Goal: Task Accomplishment & Management: Use online tool/utility

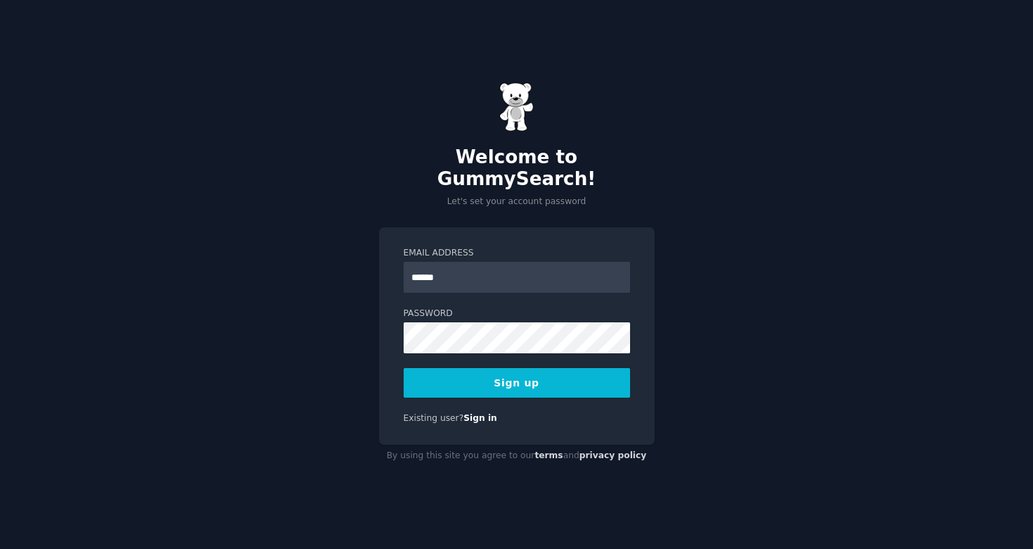
type input "**********"
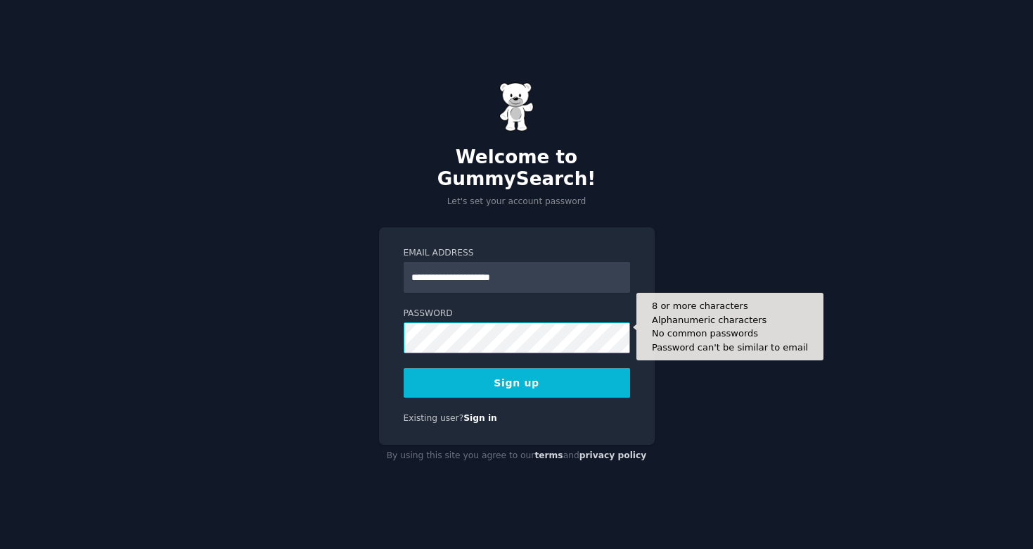
click at [404, 368] on button "Sign up" at bounding box center [517, 383] width 226 height 30
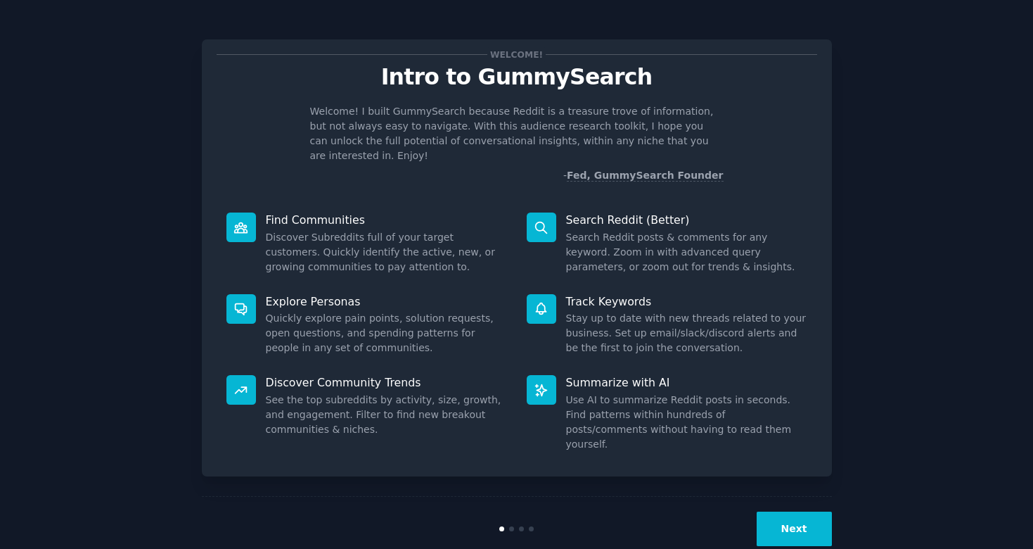
click at [772, 511] on button "Next" at bounding box center [794, 528] width 75 height 34
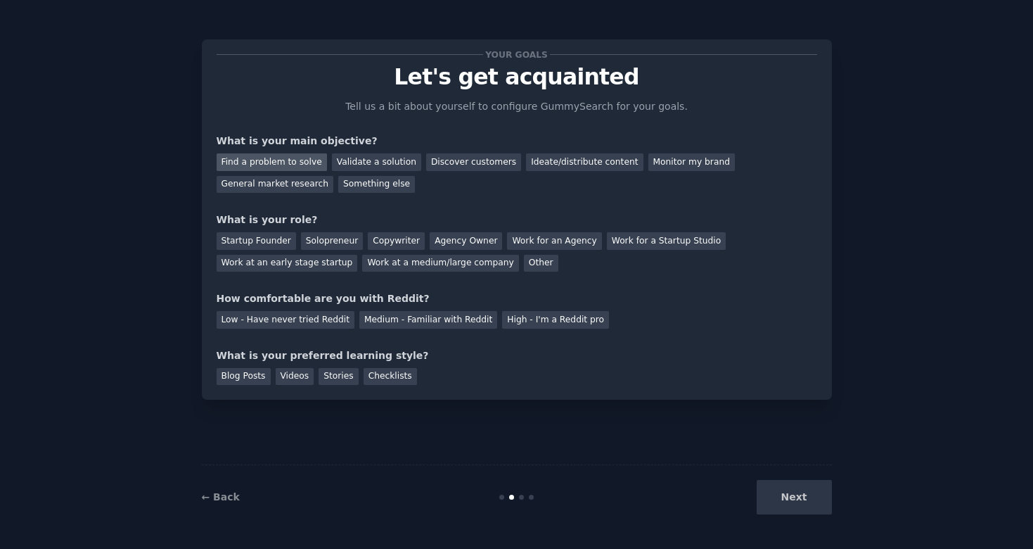
click at [295, 163] on div "Find a problem to solve" at bounding box center [272, 162] width 110 height 18
click at [400, 160] on div "Validate a solution" at bounding box center [376, 162] width 89 height 18
click at [257, 154] on div "Find a problem to solve" at bounding box center [272, 162] width 110 height 18
click at [259, 240] on div "Startup Founder" at bounding box center [256, 241] width 79 height 18
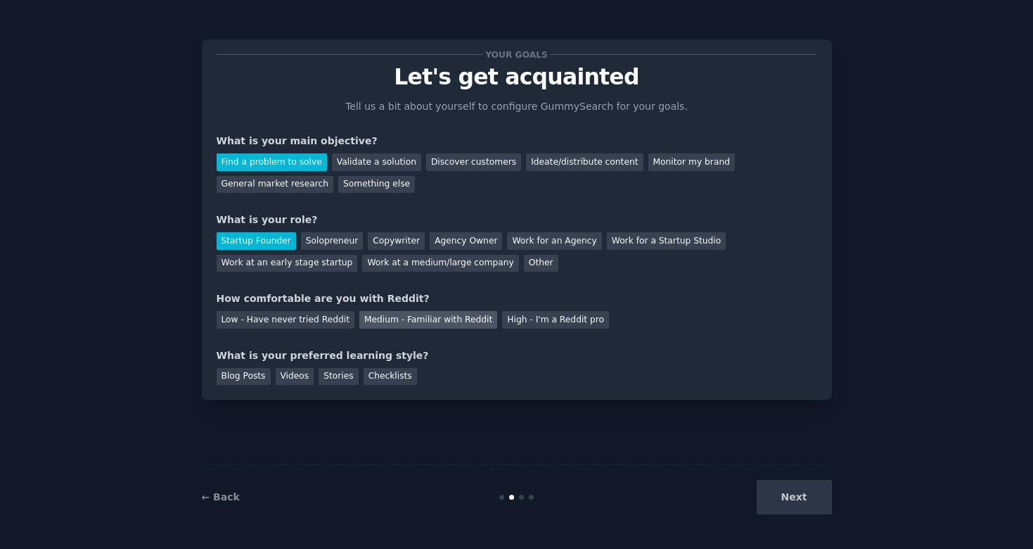
click at [458, 317] on div "Medium - Familiar with Reddit" at bounding box center [428, 320] width 138 height 18
click at [589, 314] on div "Low - Have never tried Reddit Medium - Familiar with Reddit High - I'm a Reddit…" at bounding box center [517, 317] width 601 height 23
click at [582, 318] on div "High - I'm a Reddit pro" at bounding box center [555, 320] width 107 height 18
click at [242, 377] on div "Blog Posts" at bounding box center [244, 377] width 54 height 18
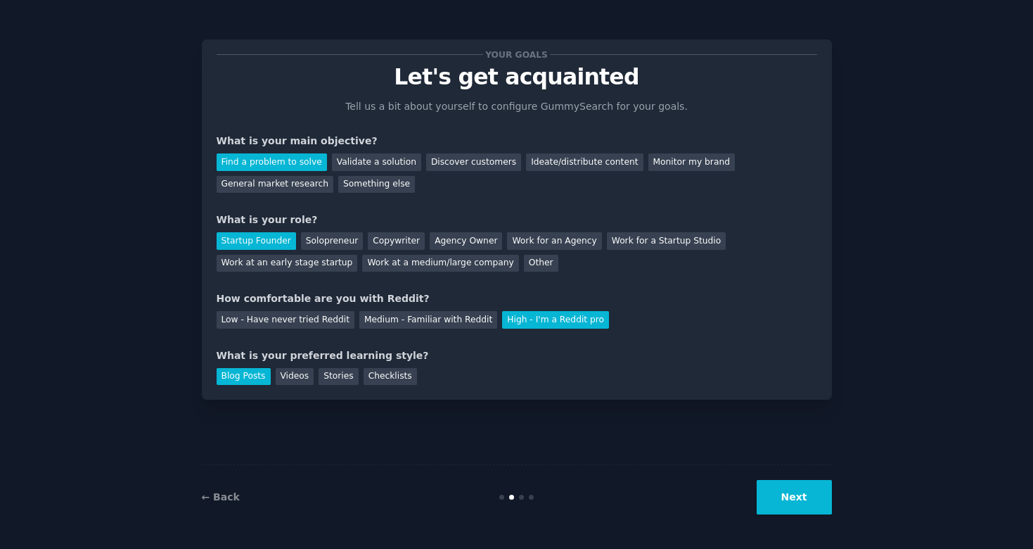
click at [788, 486] on button "Next" at bounding box center [794, 497] width 75 height 34
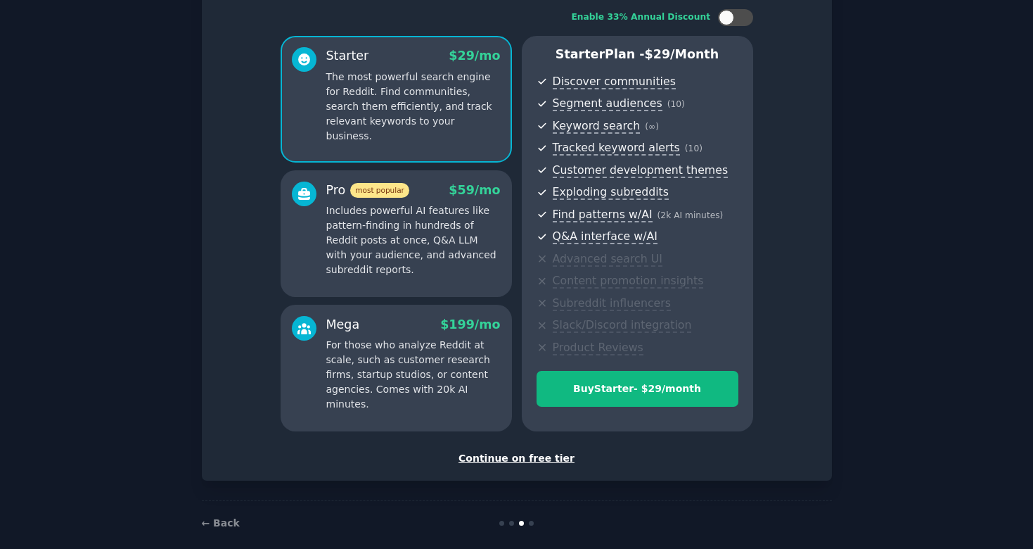
scroll to position [96, 0]
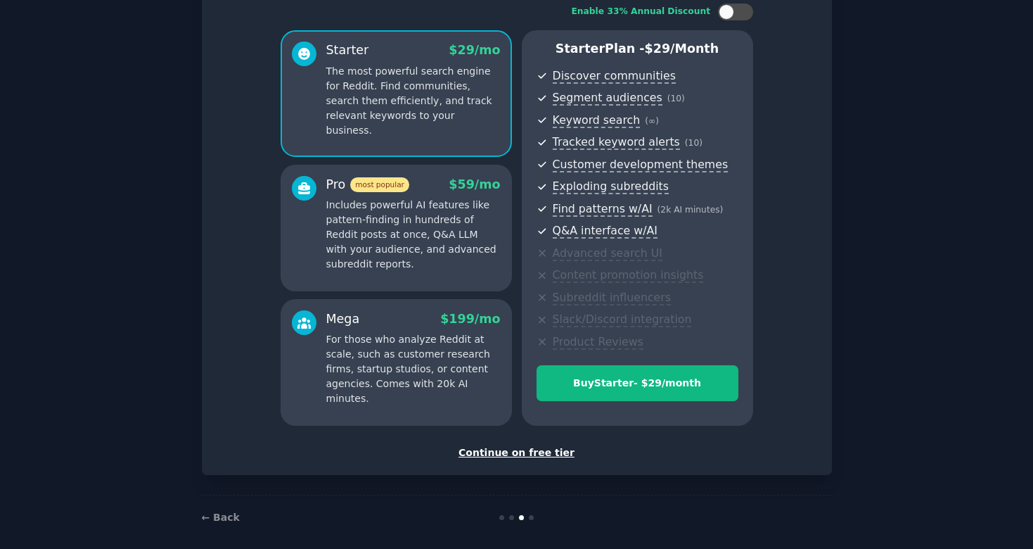
click at [503, 451] on div "Continue on free tier" at bounding box center [517, 452] width 601 height 15
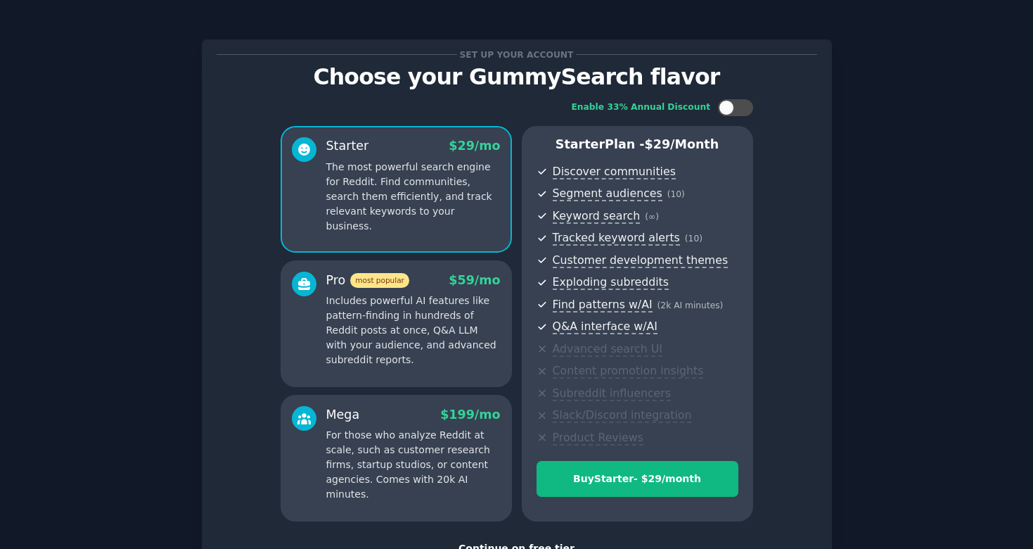
click at [442, 316] on p "Includes powerful AI features like pattern-finding in hundreds of Reddit posts …" at bounding box center [413, 330] width 174 height 74
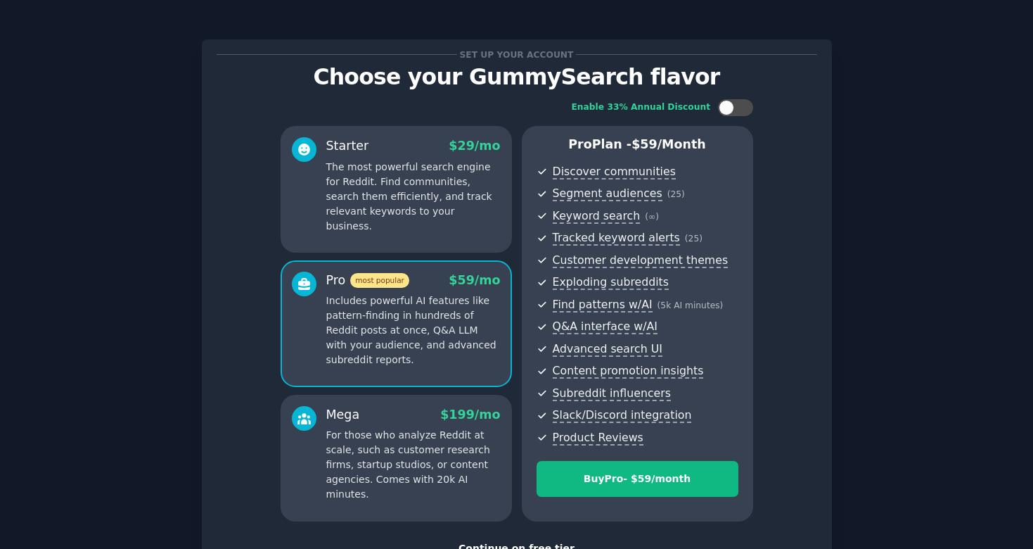
click at [421, 206] on p "The most powerful search engine for Reddit. Find communities, search them effic…" at bounding box center [413, 197] width 174 height 74
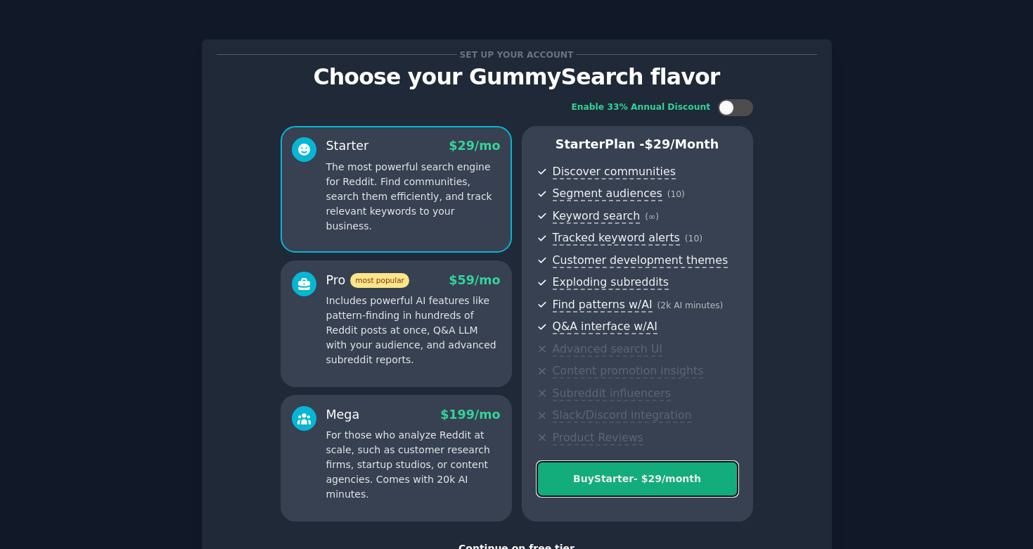
click at [600, 482] on div "Buy Starter - $ 29 /month" at bounding box center [637, 478] width 200 height 15
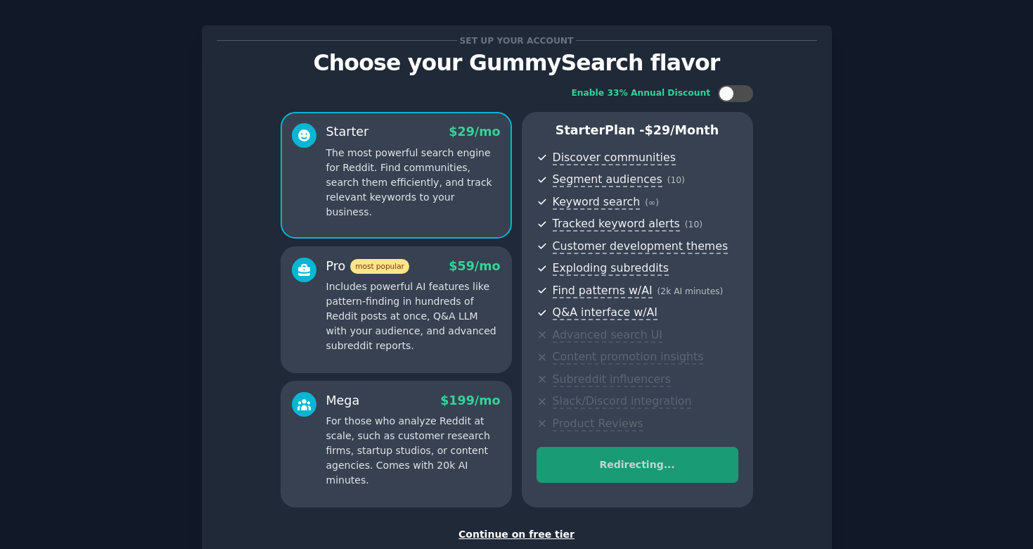
scroll to position [15, 0]
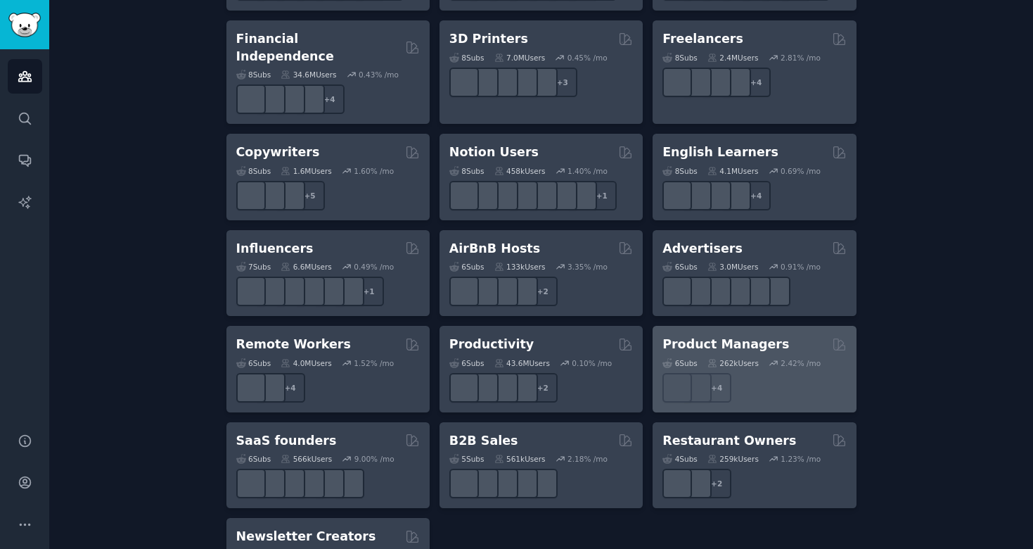
scroll to position [1074, 0]
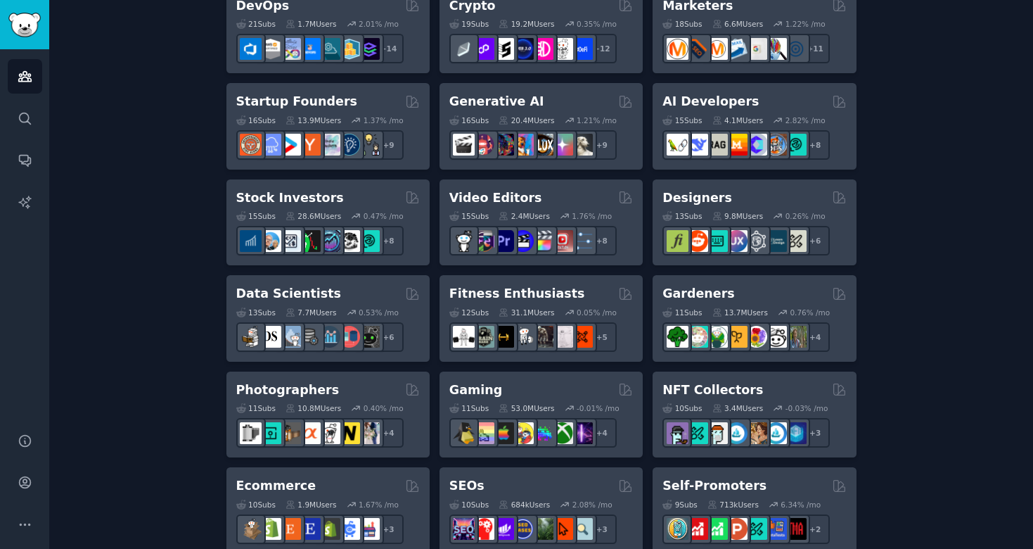
scroll to position [380, 0]
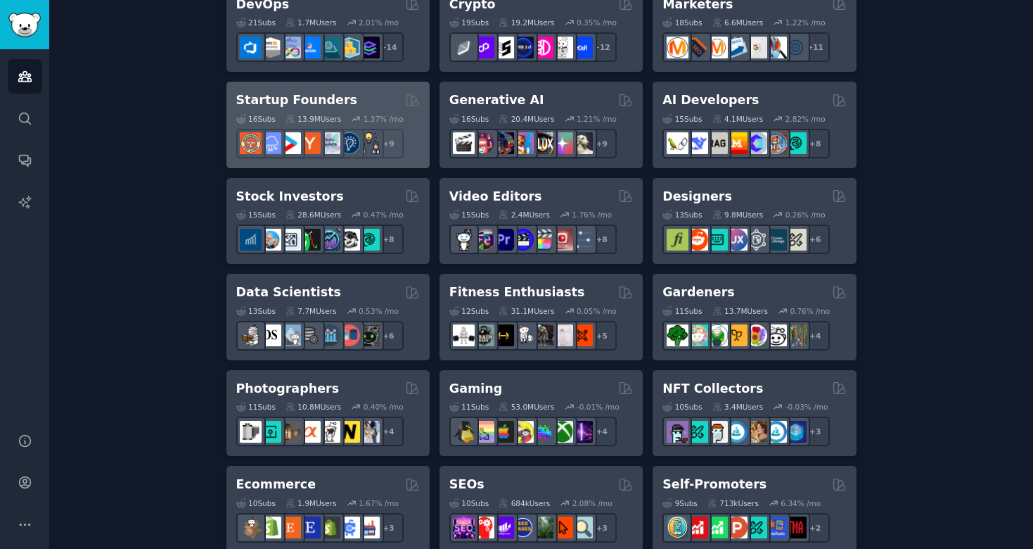
click at [302, 110] on div "16 Sub s 13.9M Users 1.37 % /mo r/ycombinator + 9" at bounding box center [328, 133] width 184 height 49
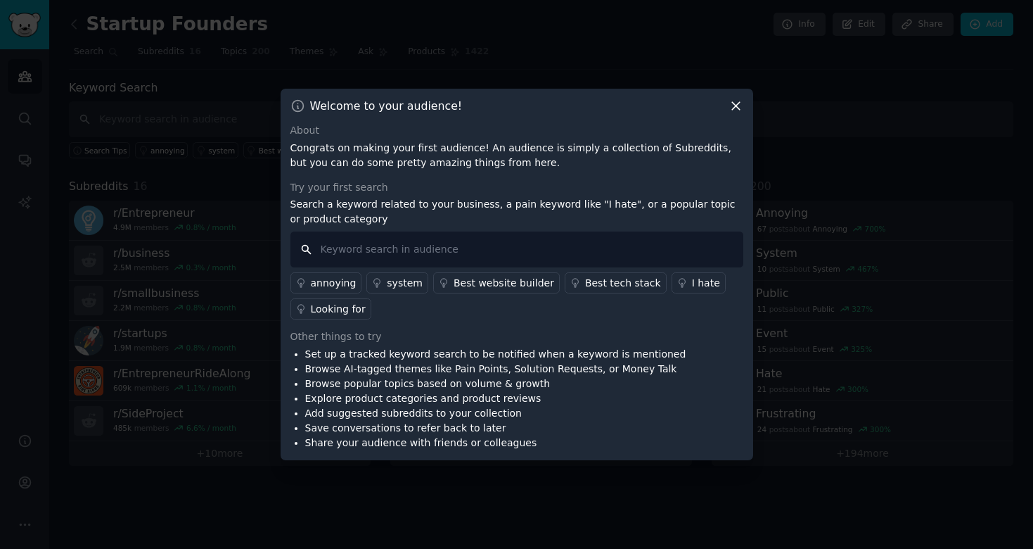
click at [622, 241] on input "text" at bounding box center [516, 249] width 453 height 36
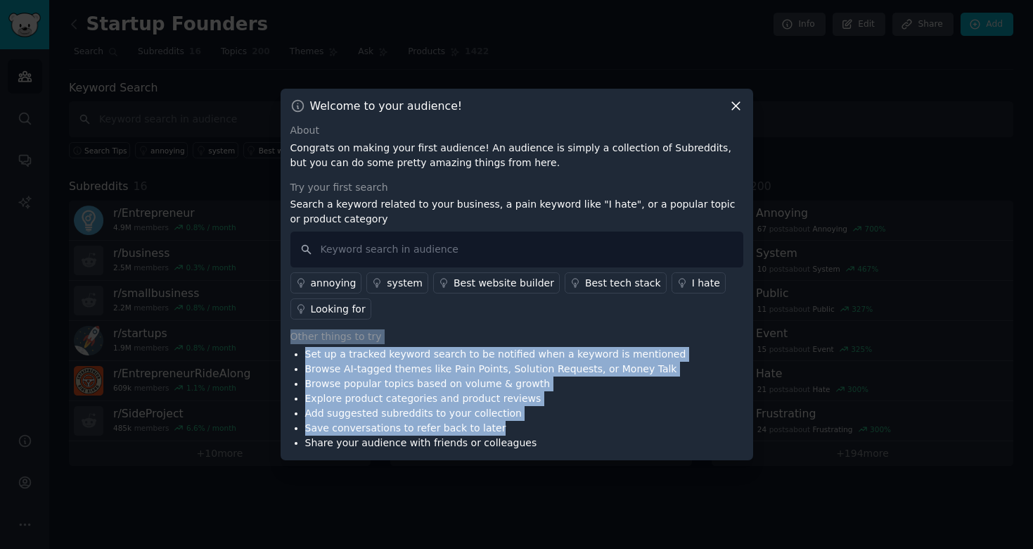
drag, startPoint x: 605, startPoint y: 321, endPoint x: 641, endPoint y: 419, distance: 105.0
click at [641, 420] on div "About Congrats on making your first audience! An audience is simply a collectio…" at bounding box center [516, 286] width 453 height 327
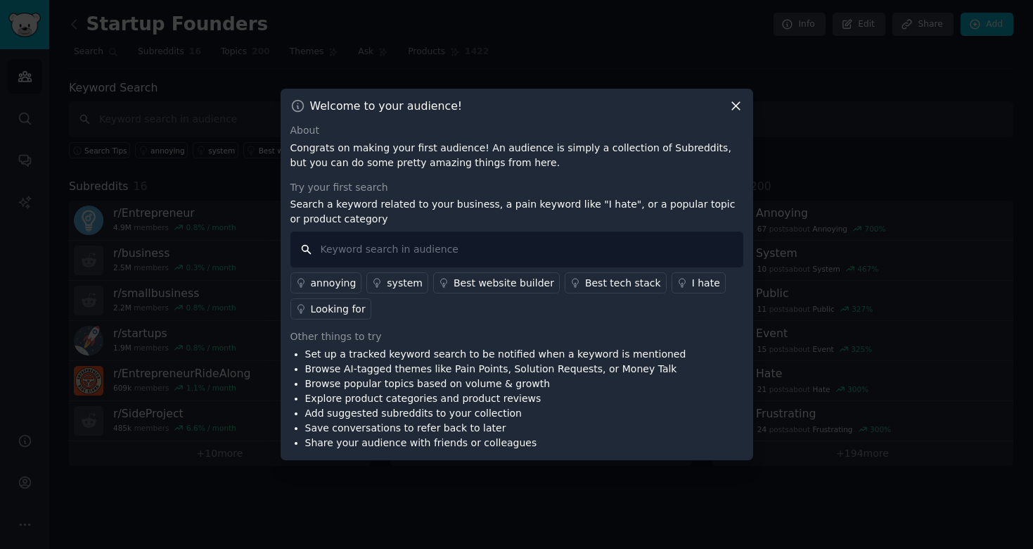
click at [551, 250] on input "text" at bounding box center [516, 249] width 453 height 36
type input "B"
type input "Bulk flights"
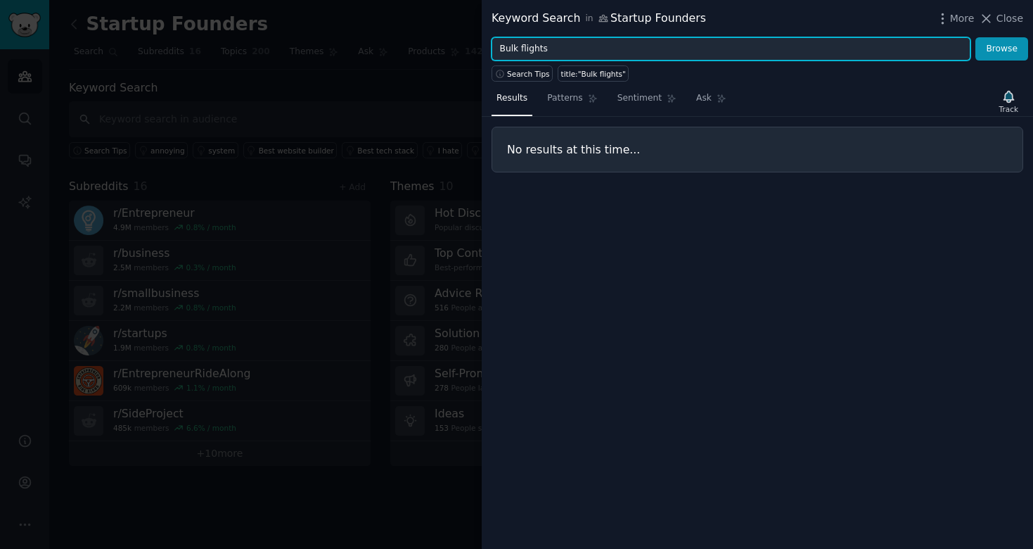
click at [560, 56] on input "Bulk flights" at bounding box center [731, 49] width 479 height 24
type input "Flights"
click at [975, 37] on button "Browse" at bounding box center [1001, 49] width 53 height 24
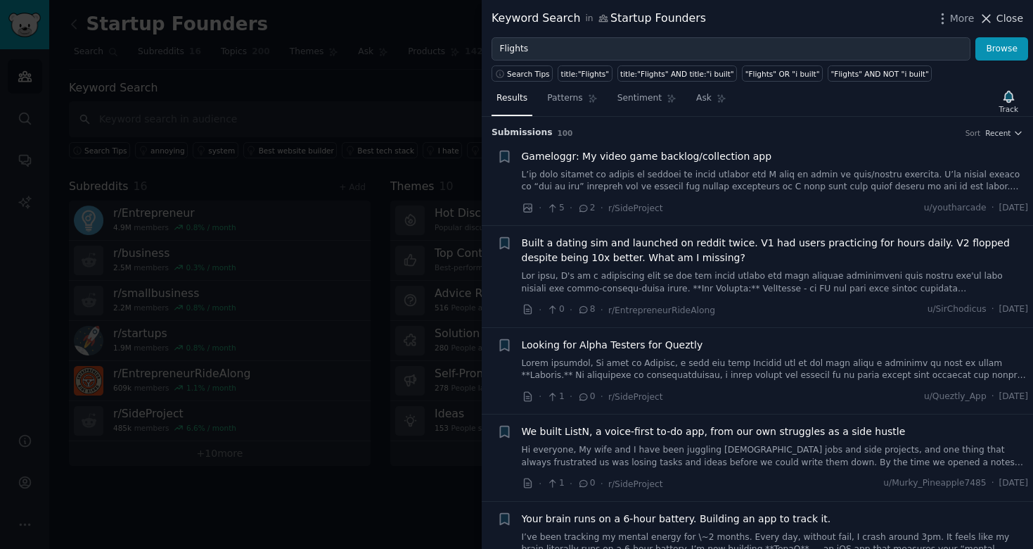
click at [1009, 15] on span "Close" at bounding box center [1010, 18] width 27 height 15
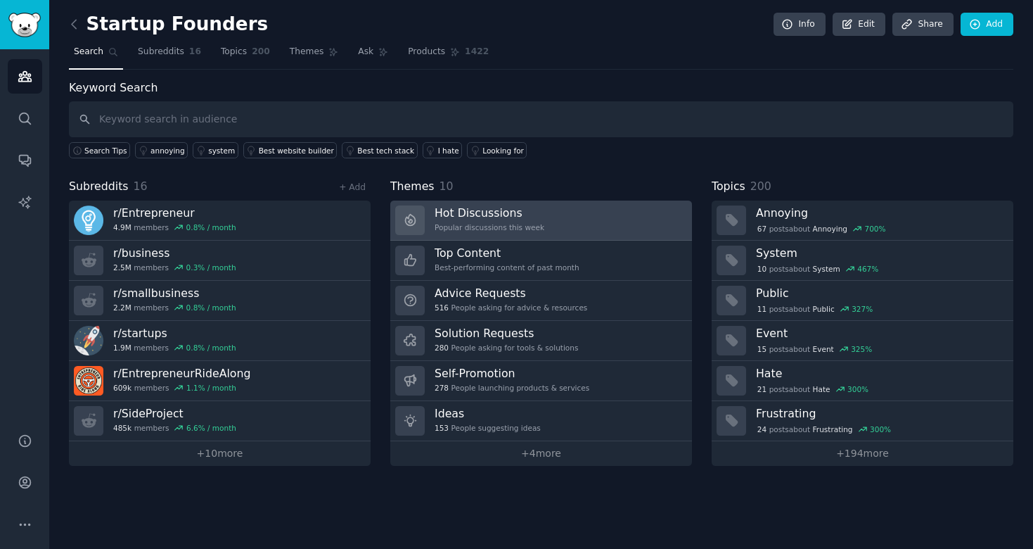
click at [500, 228] on div "Popular discussions this week" at bounding box center [490, 227] width 110 height 10
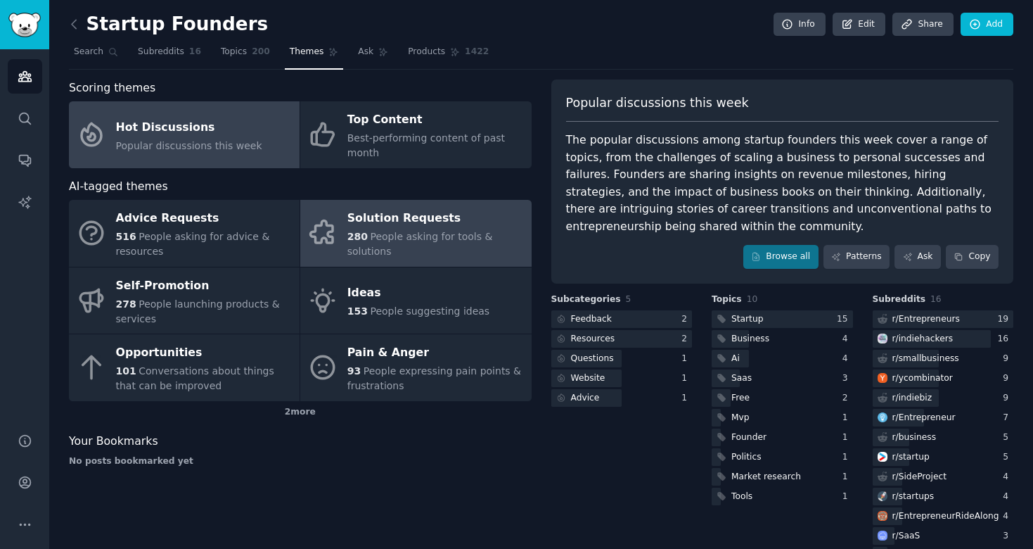
click at [375, 205] on link "Solution Requests 280 People asking for tools & solutions" at bounding box center [415, 233] width 231 height 67
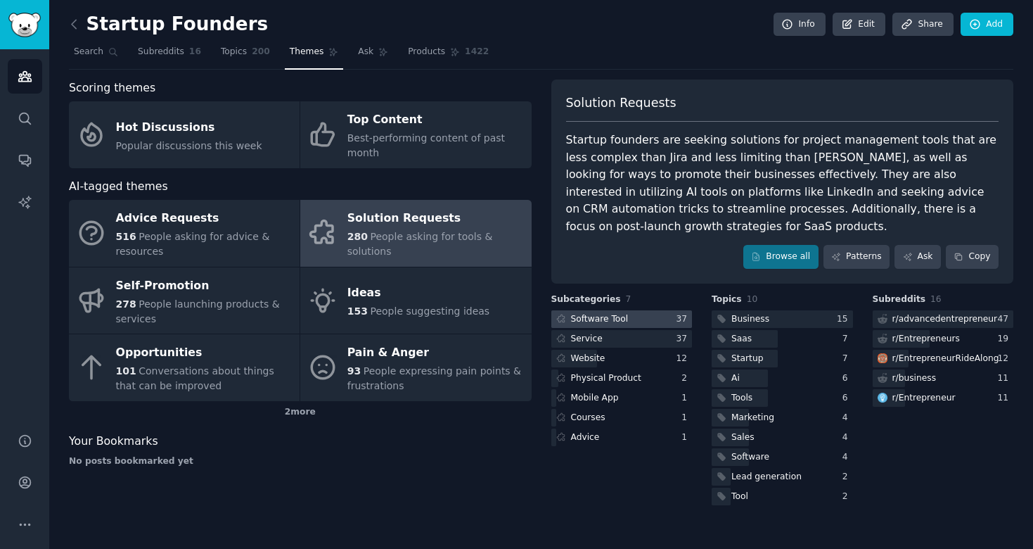
click at [671, 310] on div at bounding box center [621, 319] width 141 height 18
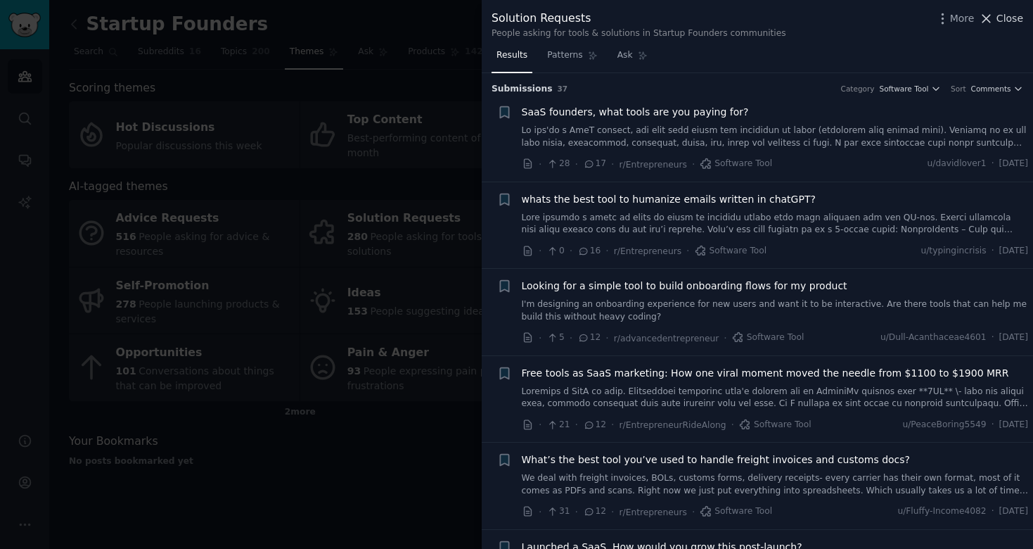
click at [1009, 15] on span "Close" at bounding box center [1010, 18] width 27 height 15
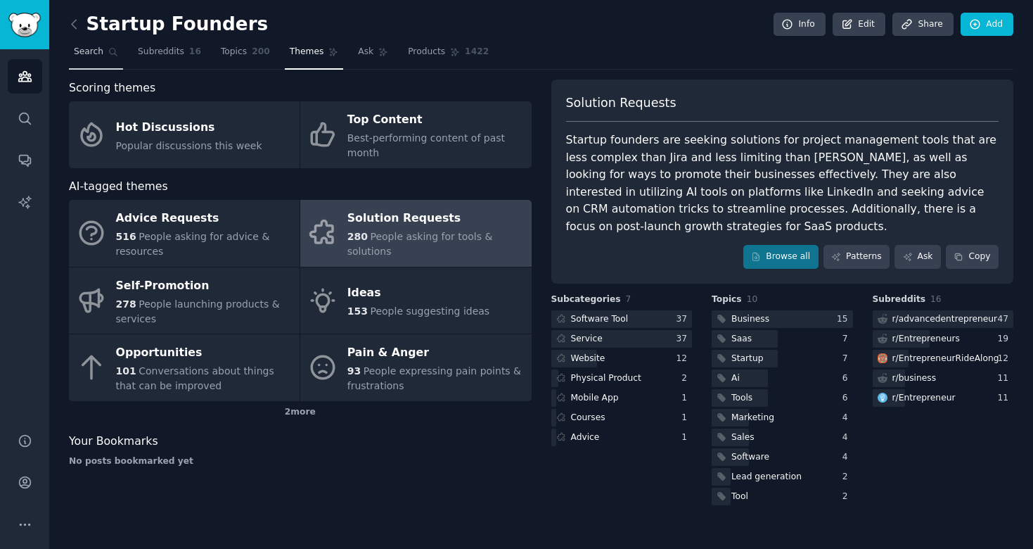
click at [96, 53] on span "Search" at bounding box center [89, 52] width 30 height 13
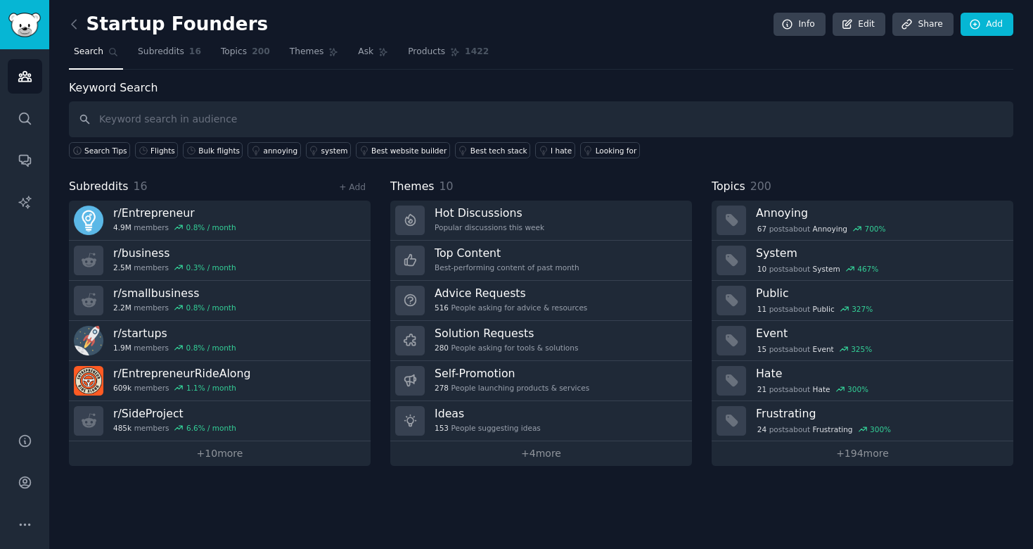
click at [583, 115] on input "text" at bounding box center [541, 119] width 945 height 36
type input "navan"
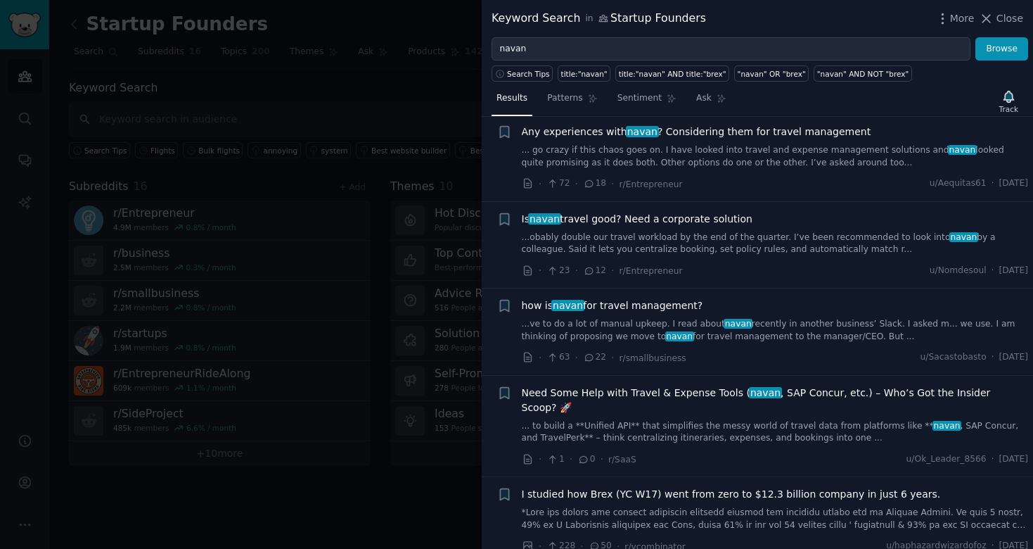
scroll to position [110, 0]
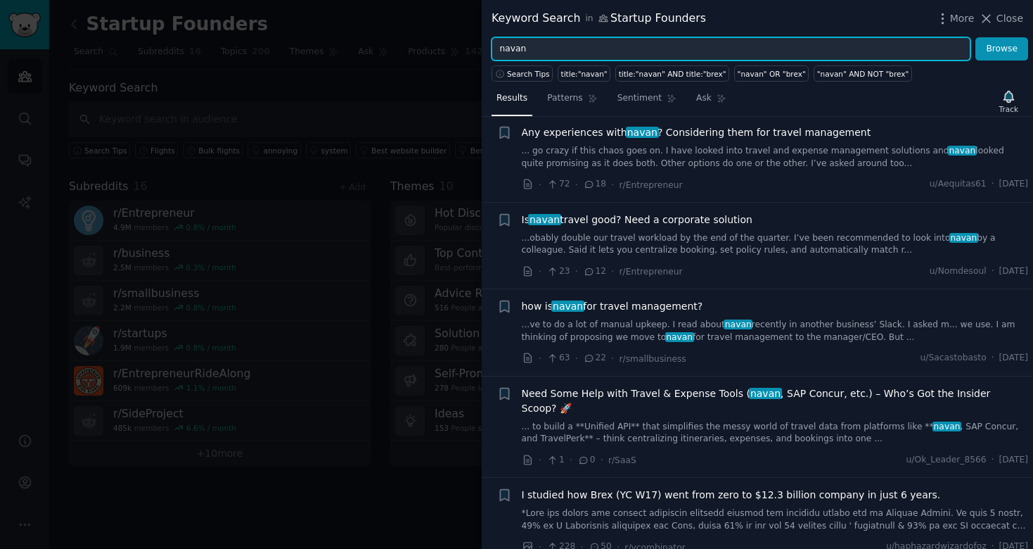
click at [731, 46] on input "navan" at bounding box center [731, 49] width 479 height 24
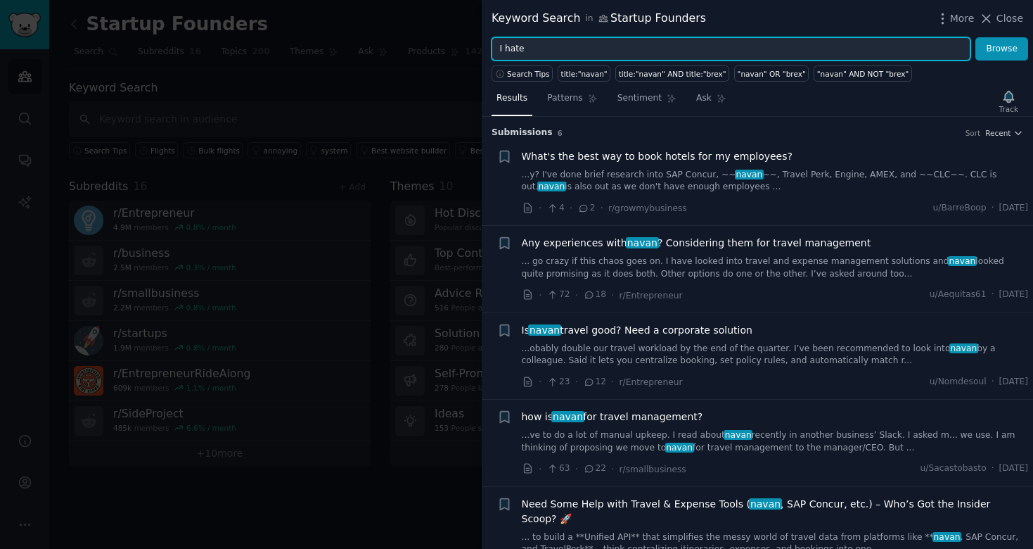
type input "I hate"
click at [903, 41] on input "I hate" at bounding box center [731, 49] width 479 height 24
click at [903, 41] on input "corporate" at bounding box center [731, 49] width 479 height 24
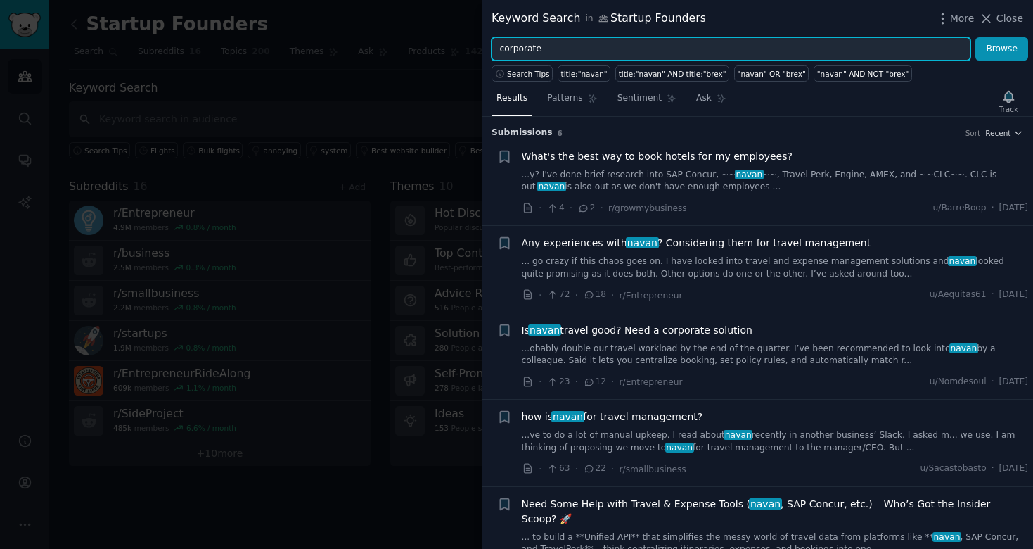
click at [903, 41] on input "corporate" at bounding box center [731, 49] width 479 height 24
click at [907, 44] on input "corporate" at bounding box center [731, 49] width 479 height 24
type input "corporate flight planning"
click at [975, 37] on button "Browse" at bounding box center [1001, 49] width 53 height 24
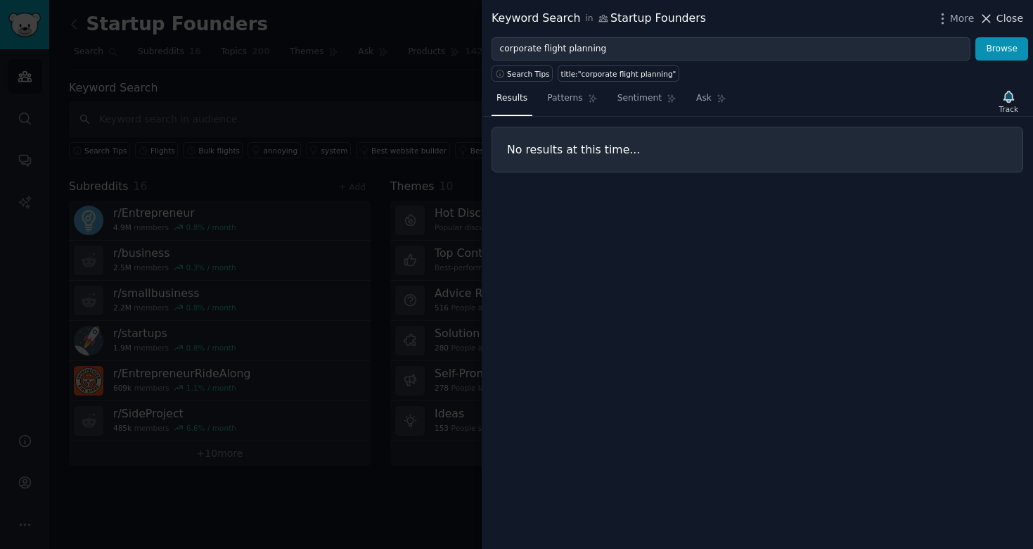
click at [999, 20] on span "Close" at bounding box center [1010, 18] width 27 height 15
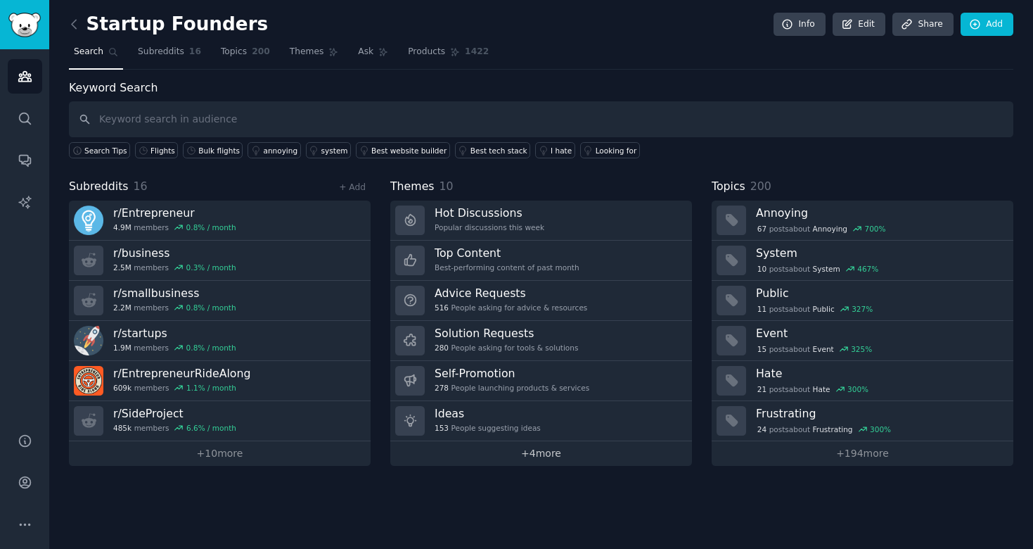
click at [521, 451] on link "+ 4 more" at bounding box center [541, 453] width 302 height 25
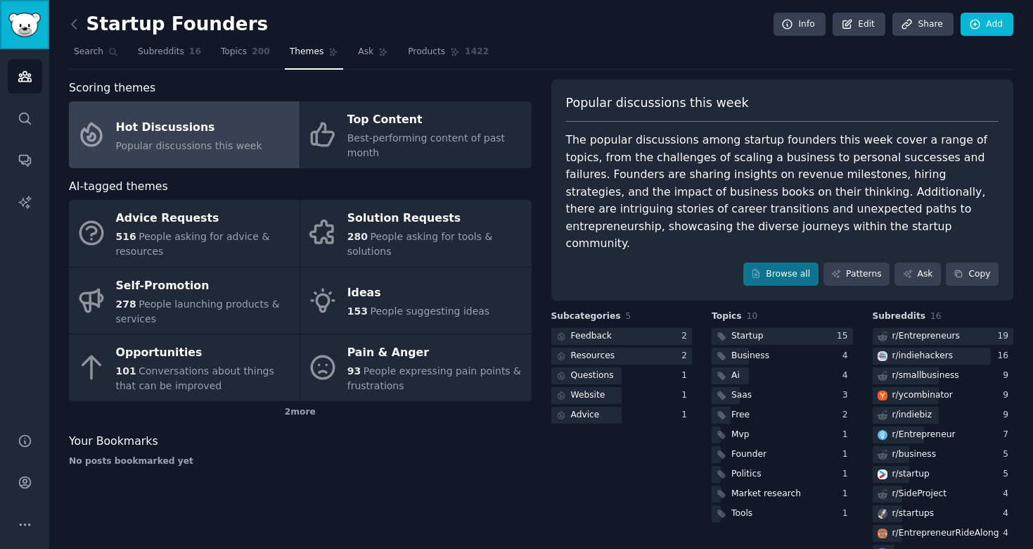
click at [28, 33] on img "Sidebar" at bounding box center [24, 25] width 32 height 25
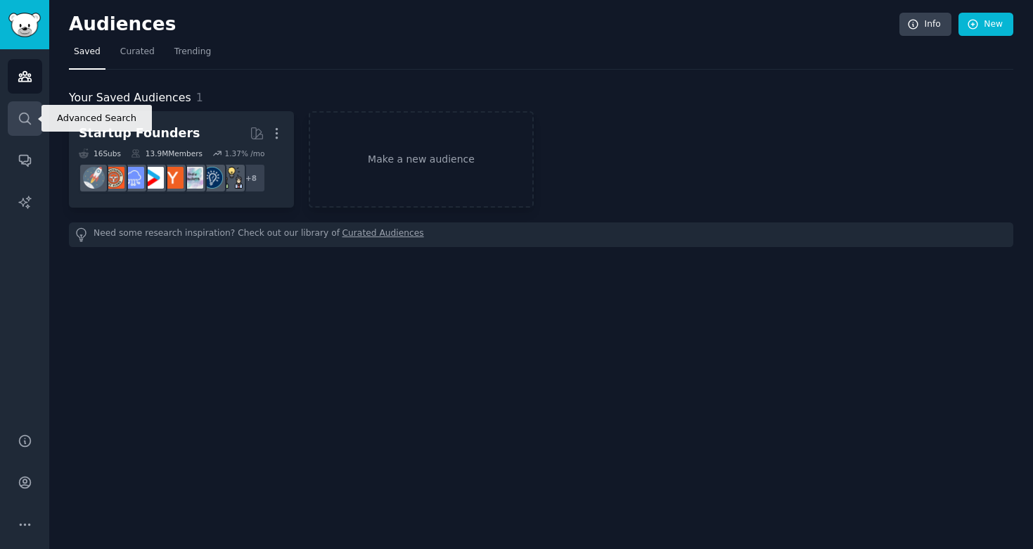
click at [8, 108] on link "Search" at bounding box center [25, 118] width 34 height 34
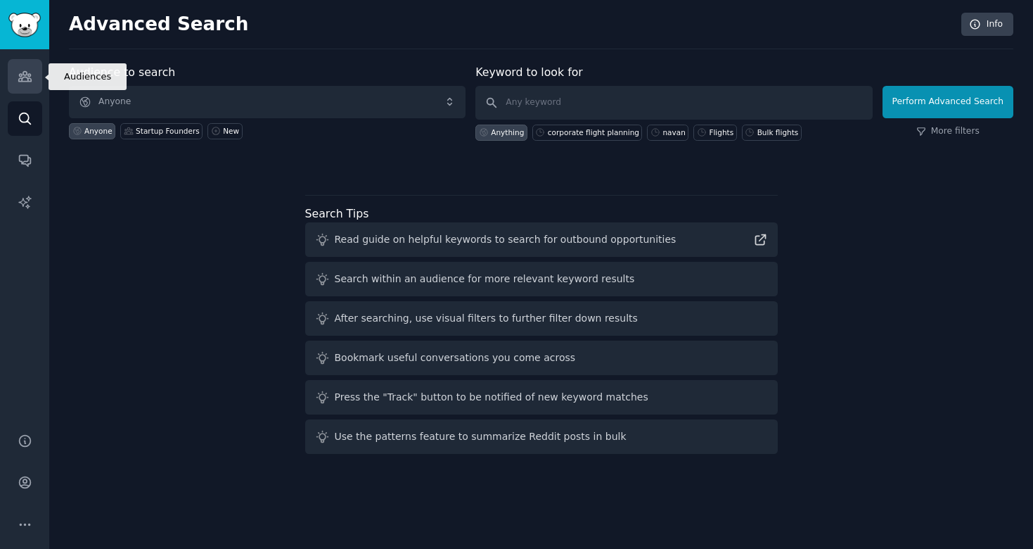
click at [36, 65] on link "Audiences" at bounding box center [25, 76] width 34 height 34
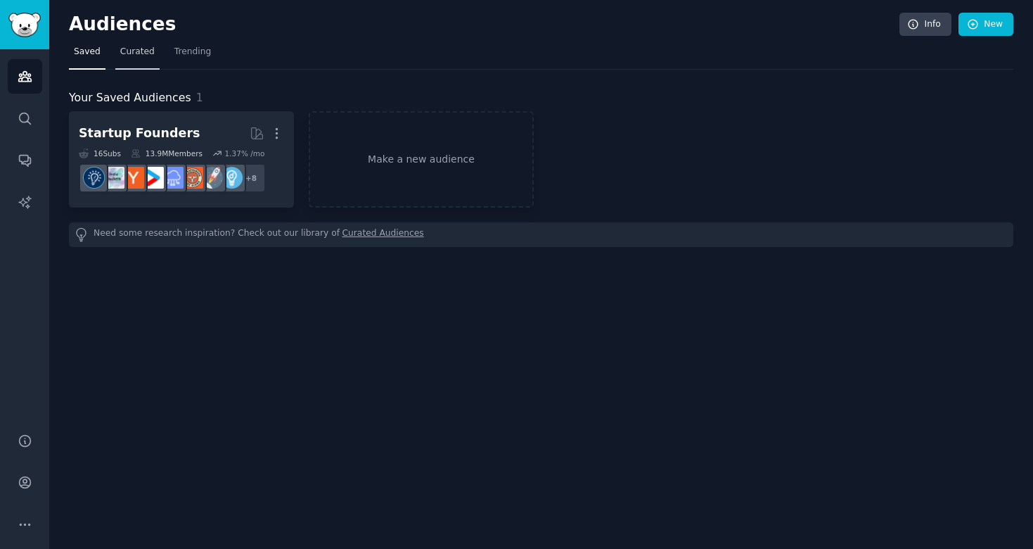
click at [140, 64] on link "Curated" at bounding box center [137, 55] width 44 height 29
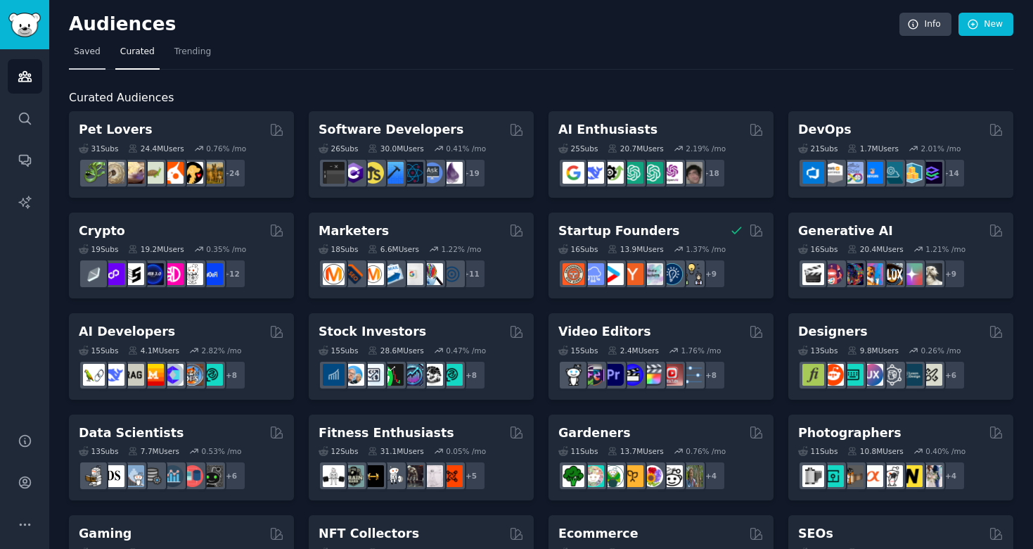
click at [78, 51] on span "Saved" at bounding box center [87, 52] width 27 height 13
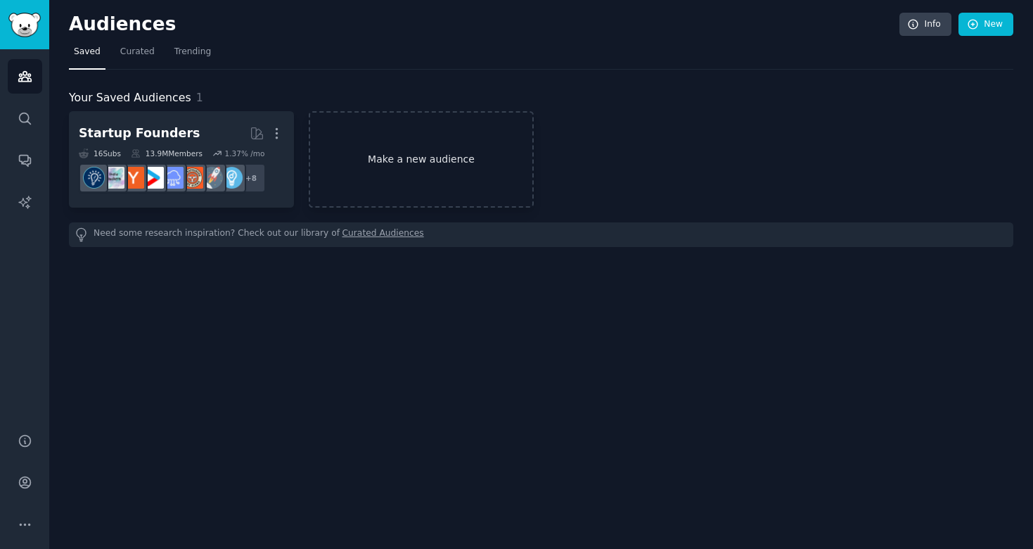
click at [460, 166] on link "Make a new audience" at bounding box center [421, 159] width 225 height 96
